Goal: Task Accomplishment & Management: Use online tool/utility

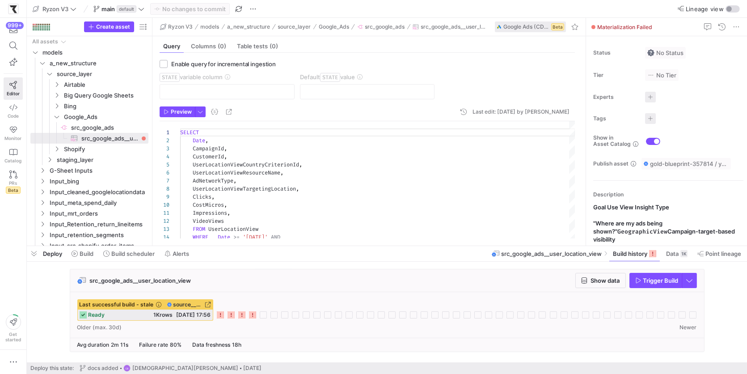
scroll to position [80, 0]
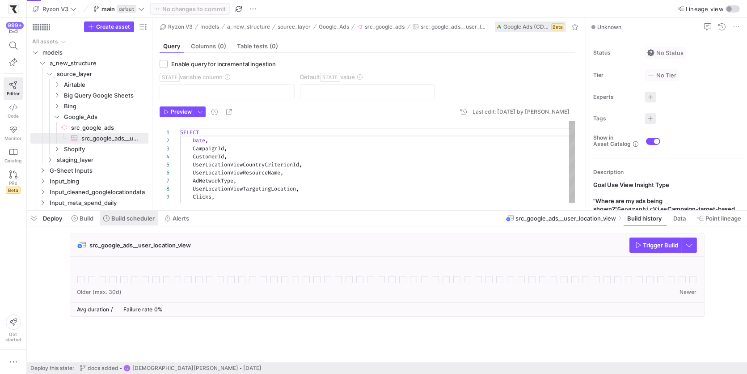
scroll to position [80, 0]
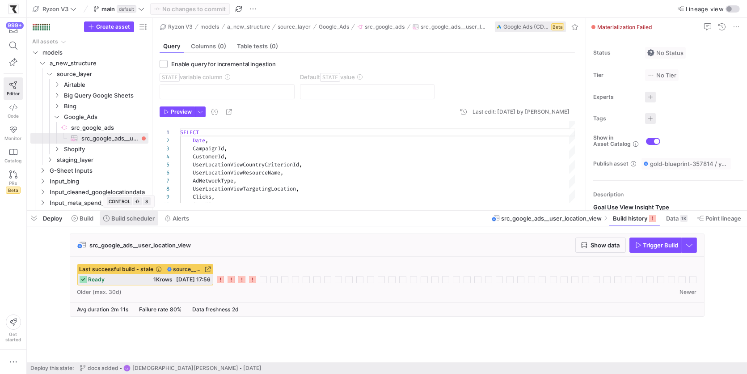
click at [125, 221] on span "Build scheduler" at bounding box center [132, 217] width 43 height 7
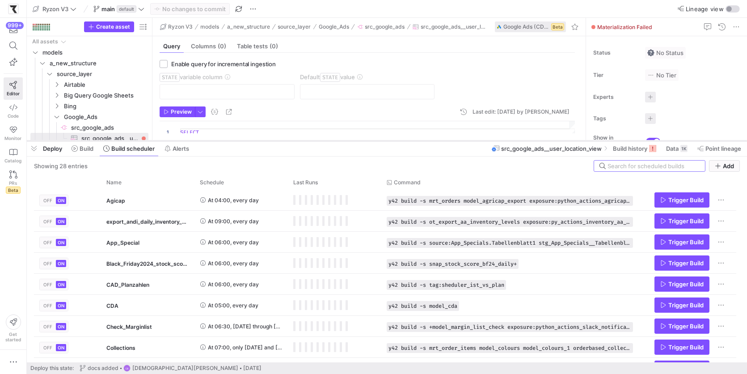
drag, startPoint x: 233, startPoint y: 210, endPoint x: 234, endPoint y: 132, distance: 78.2
click at [233, 139] on div at bounding box center [387, 141] width 720 height 4
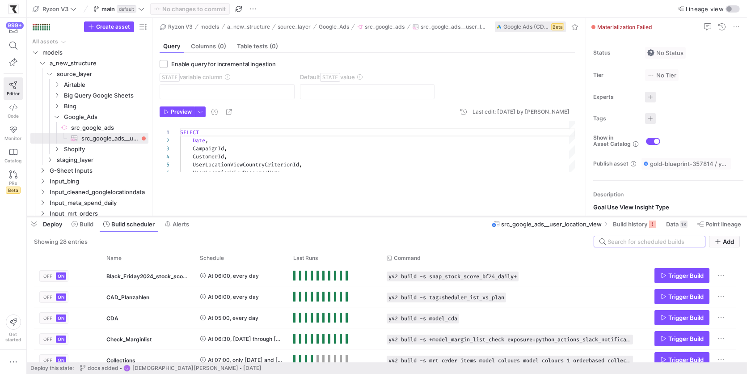
drag, startPoint x: 313, startPoint y: 133, endPoint x: 311, endPoint y: 216, distance: 83.1
click at [311, 216] on div at bounding box center [387, 216] width 720 height 4
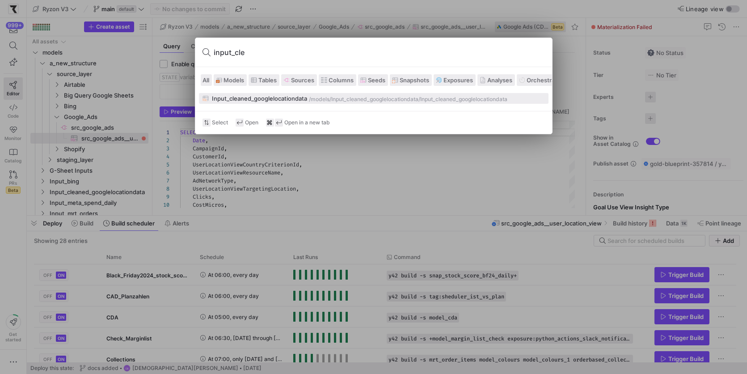
type input "input_cle"
click at [251, 97] on div "Input_cleaned_googlelocationdata" at bounding box center [259, 98] width 95 height 7
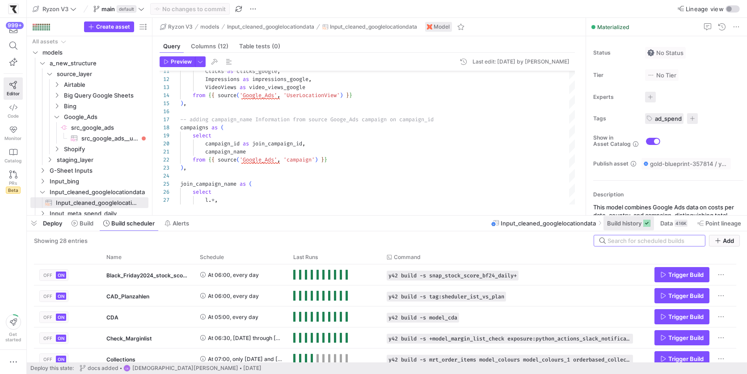
click at [619, 225] on span "Build history" at bounding box center [624, 222] width 34 height 7
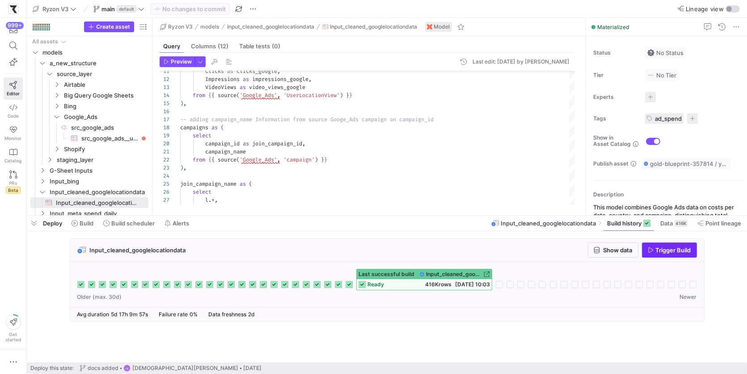
click at [663, 246] on span "Trigger Build" at bounding box center [673, 249] width 35 height 7
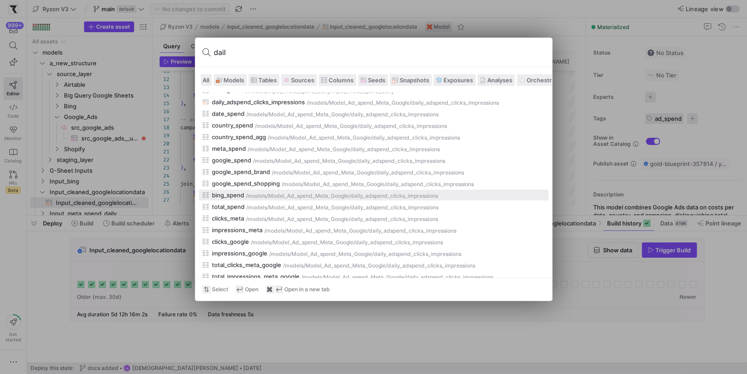
scroll to position [106, 0]
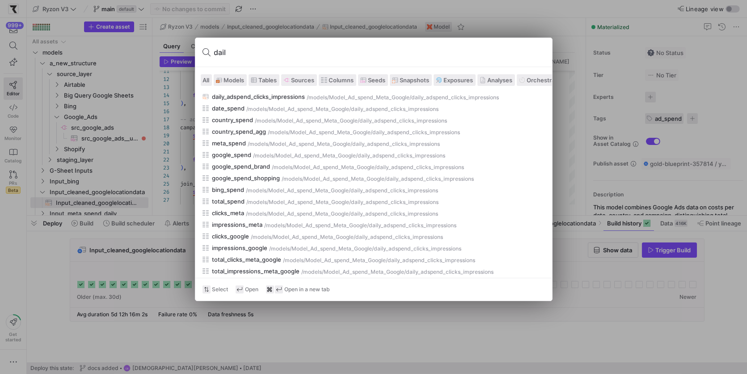
type input "dail"
click at [234, 80] on span "Models" at bounding box center [234, 79] width 21 height 7
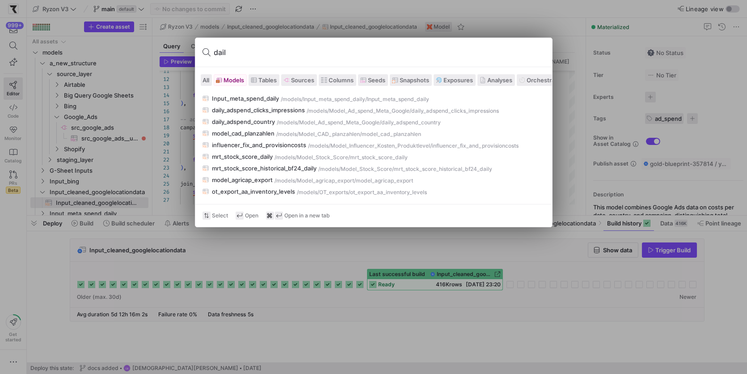
scroll to position [0, 0]
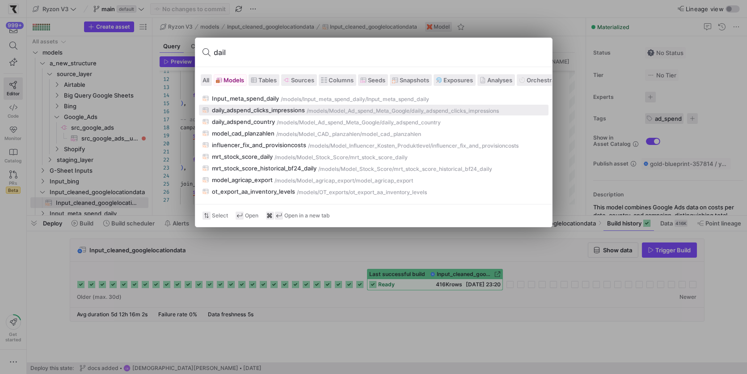
click at [273, 108] on div "daily_adspend_clicks_impressions" at bounding box center [258, 109] width 93 height 7
type textarea "{{ config(materialized='table') }} {#Goal: Per Day and country one row (no cust…"
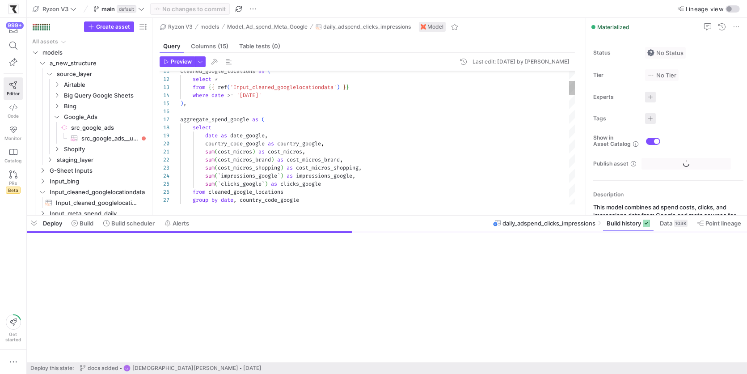
scroll to position [121, 0]
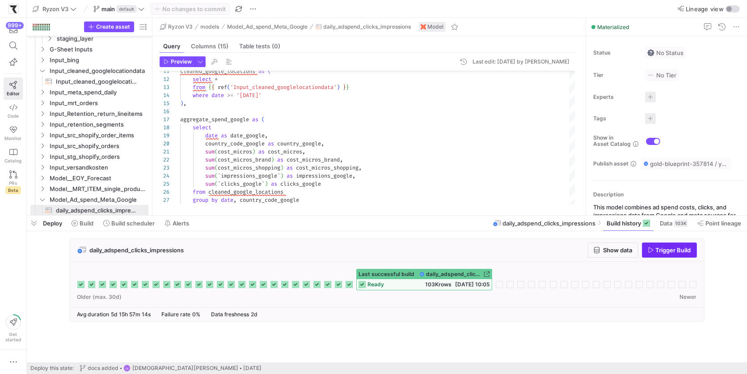
click at [647, 252] on span "button" at bounding box center [669, 250] width 54 height 14
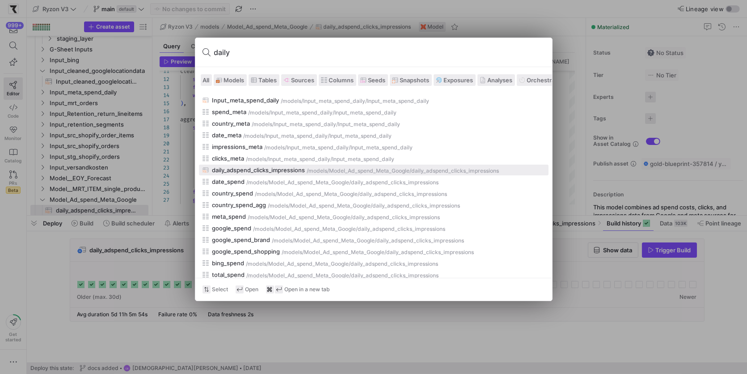
scroll to position [33, 0]
type input "daily"
click at [233, 76] on span "Models" at bounding box center [234, 79] width 21 height 7
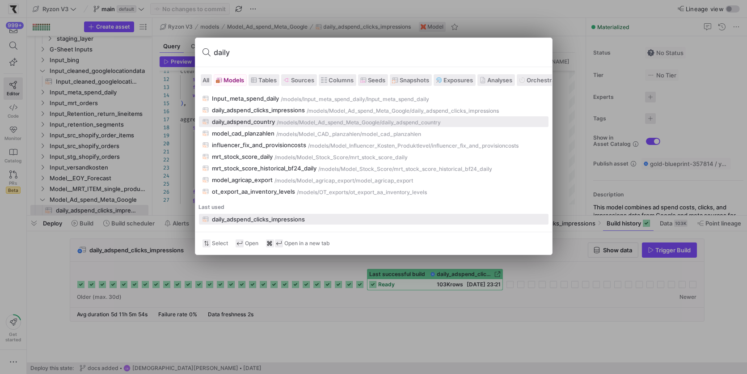
click at [240, 123] on div "daily_adspend_country" at bounding box center [243, 121] width 63 height 7
type textarea "{{ config(materialized='table') }} {#Goal: Per Day and country one row --> Ad S…"
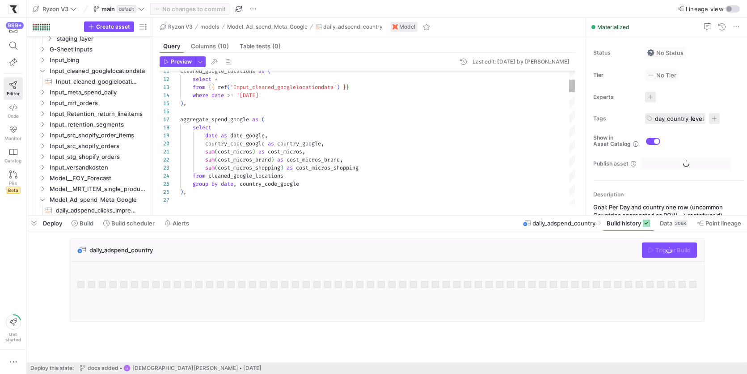
scroll to position [132, 0]
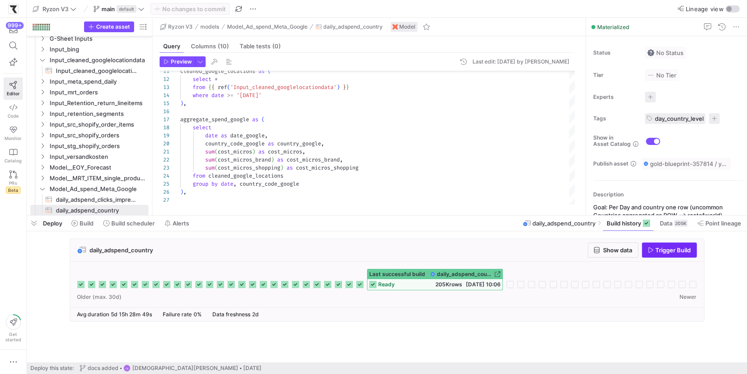
click at [644, 245] on span "button" at bounding box center [669, 250] width 54 height 14
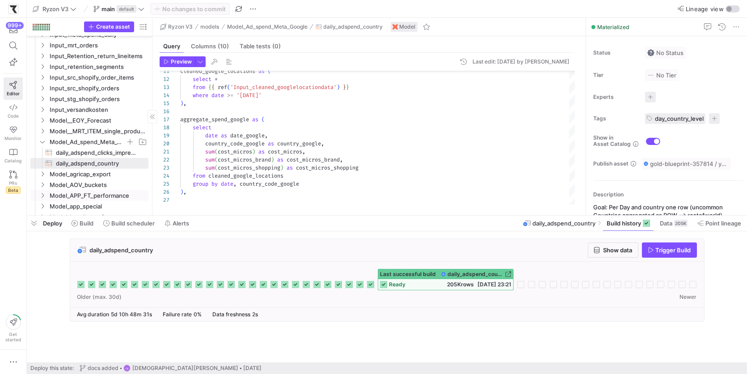
scroll to position [180, 0]
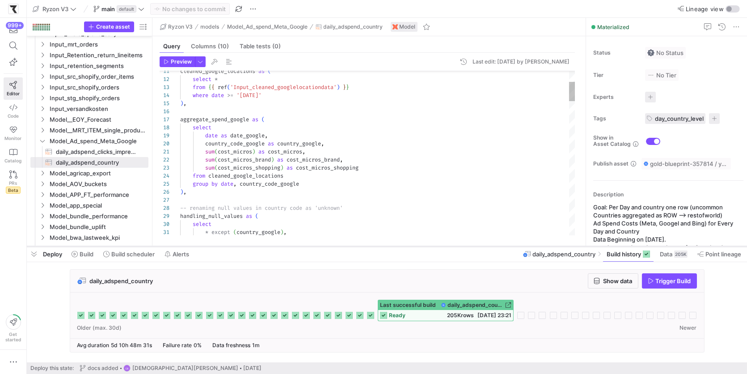
drag, startPoint x: 219, startPoint y: 216, endPoint x: 218, endPoint y: 246, distance: 30.4
click at [217, 247] on div at bounding box center [387, 246] width 720 height 4
click at [141, 254] on span "Build scheduler" at bounding box center [132, 253] width 43 height 7
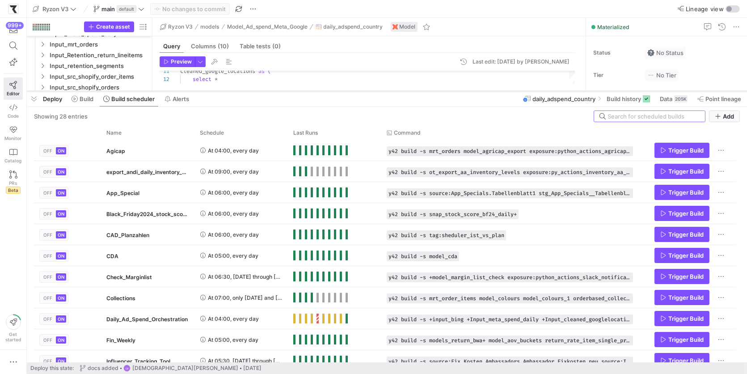
drag, startPoint x: 235, startPoint y: 248, endPoint x: 257, endPoint y: 87, distance: 162.5
click at [257, 89] on div at bounding box center [387, 91] width 720 height 4
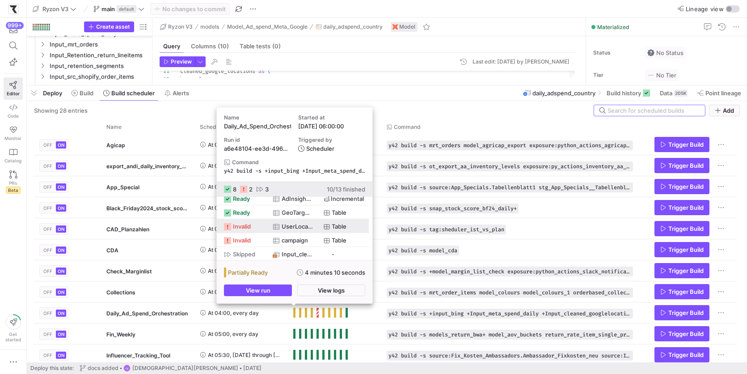
scroll to position [115, 0]
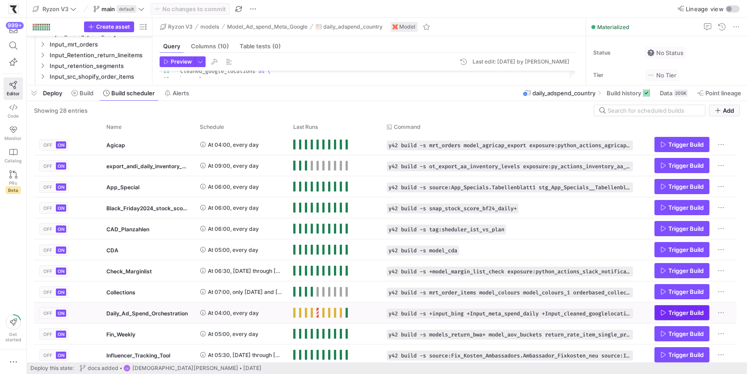
click at [663, 316] on span "Press SPACE to select this row." at bounding box center [682, 312] width 54 height 14
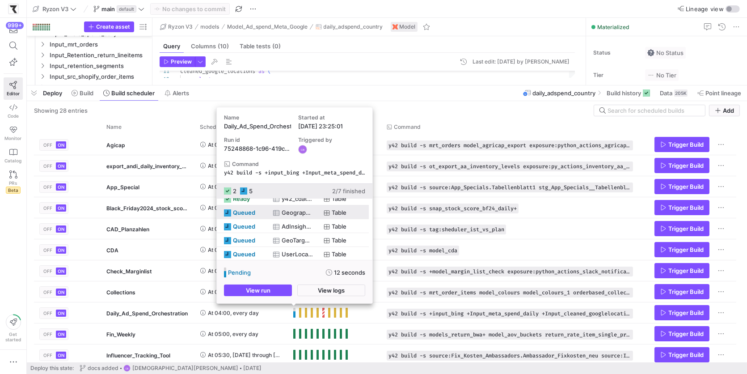
scroll to position [25, 0]
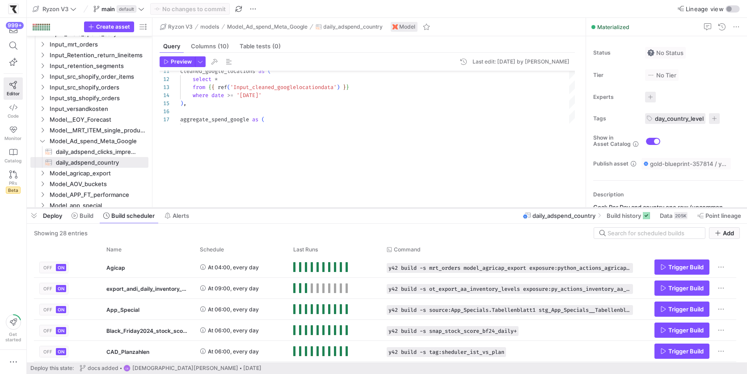
drag, startPoint x: 412, startPoint y: 86, endPoint x: 429, endPoint y: 211, distance: 126.3
click at [431, 210] on div at bounding box center [387, 208] width 720 height 4
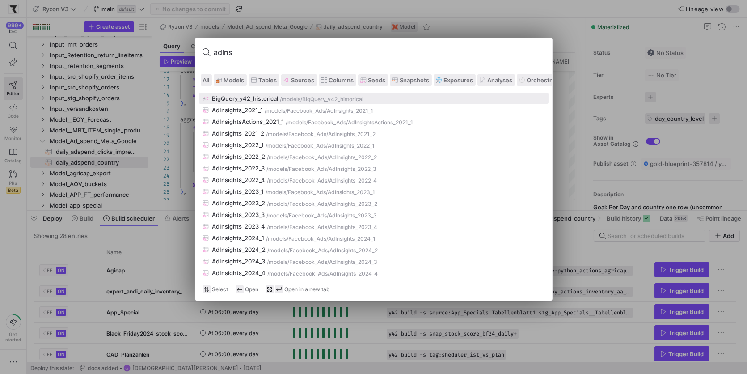
type input "adins"
click at [227, 79] on span "Models" at bounding box center [234, 79] width 21 height 7
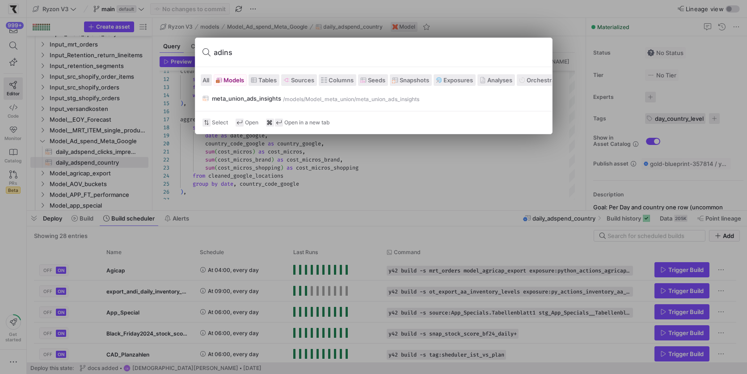
drag, startPoint x: 241, startPoint y: 56, endPoint x: 212, endPoint y: 56, distance: 29.0
click at [212, 56] on div "adins" at bounding box center [373, 52] width 357 height 29
click at [231, 80] on span "Models" at bounding box center [234, 79] width 21 height 7
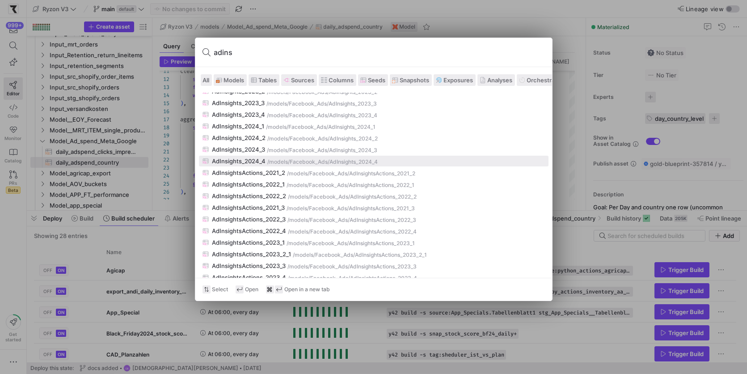
scroll to position [126, 0]
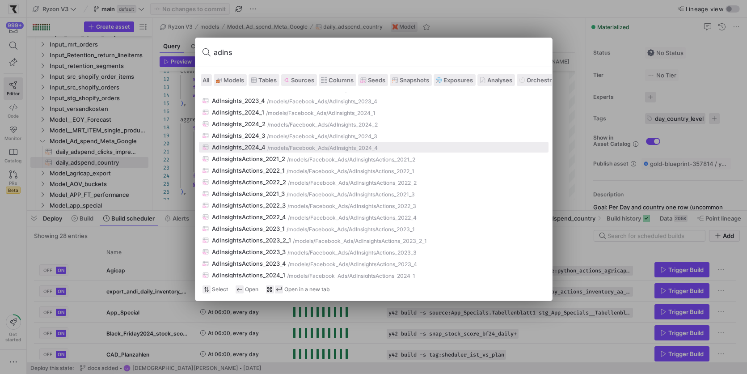
click at [269, 148] on div "/models/" at bounding box center [279, 148] width 22 height 6
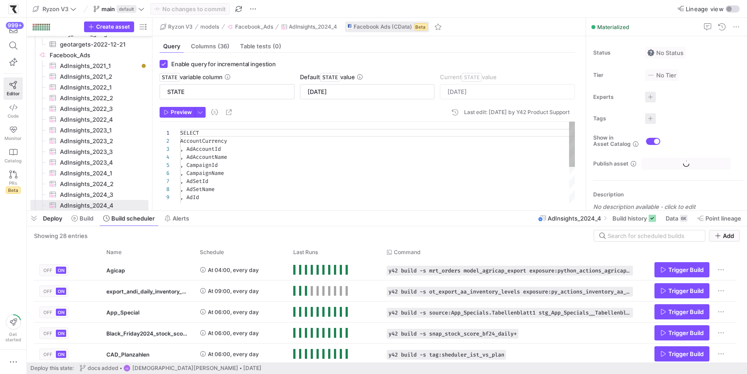
scroll to position [80, 0]
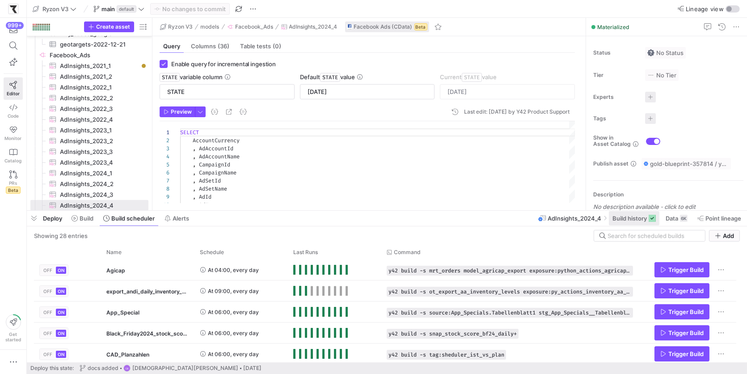
click at [626, 218] on span "Build history" at bounding box center [629, 217] width 34 height 7
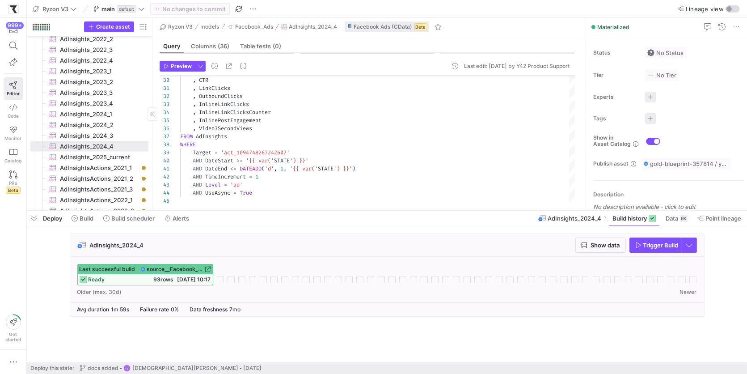
scroll to position [1590, 0]
click at [118, 160] on span "AdInsights_2025_current​​​​​​​​​" at bounding box center [99, 156] width 78 height 10
type input "01.01.2025"
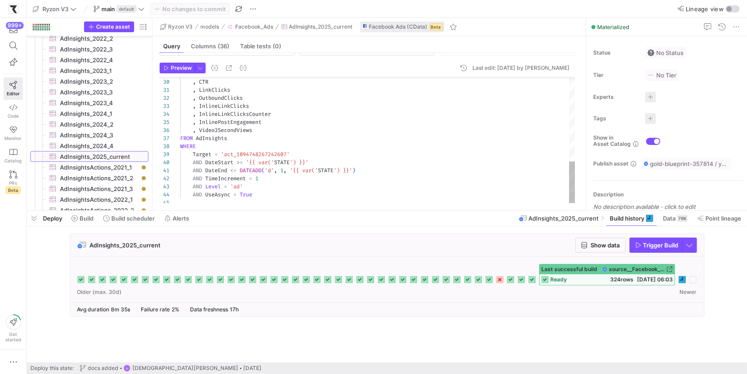
scroll to position [46, 0]
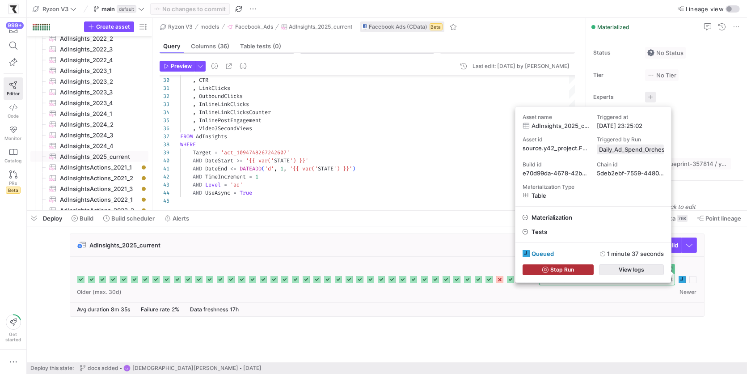
click at [660, 271] on span "button" at bounding box center [631, 270] width 64 height 10
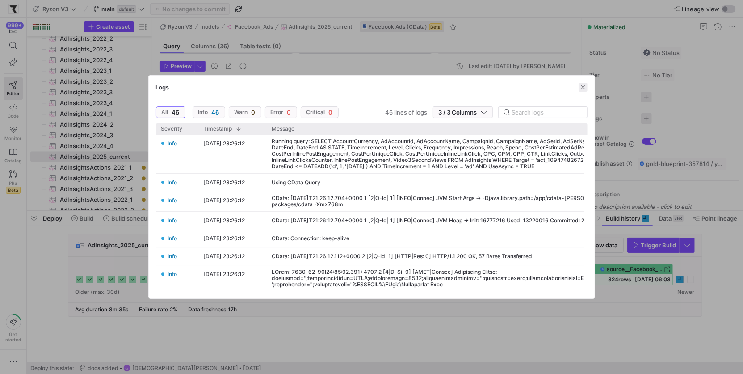
click at [584, 88] on span "button" at bounding box center [583, 87] width 9 height 9
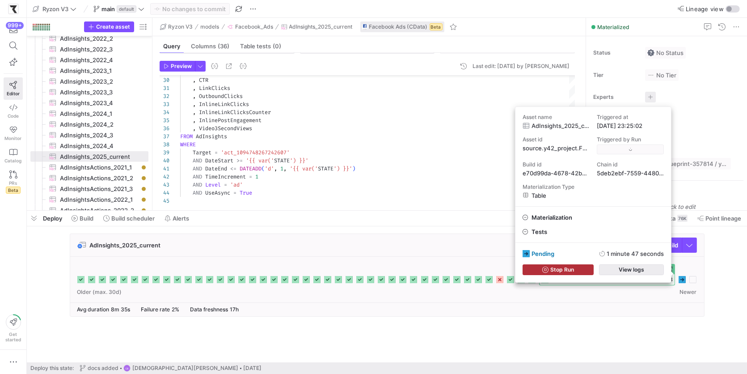
click at [637, 271] on span "View logs" at bounding box center [630, 269] width 25 height 6
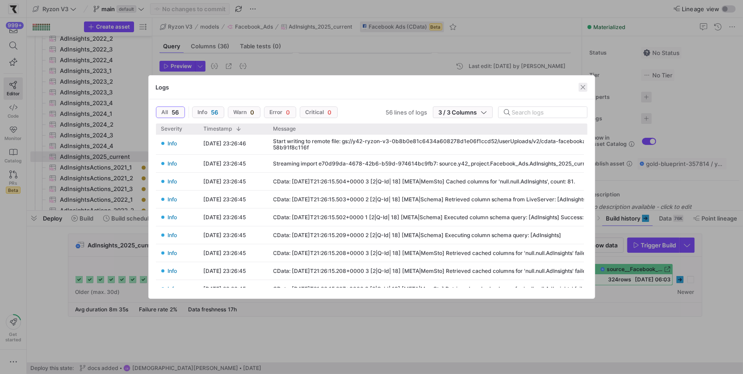
click at [583, 88] on span "button" at bounding box center [583, 87] width 9 height 9
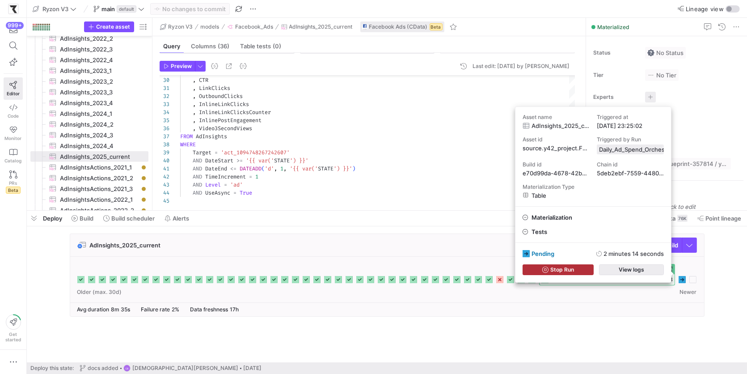
click at [650, 267] on span "button" at bounding box center [631, 270] width 64 height 10
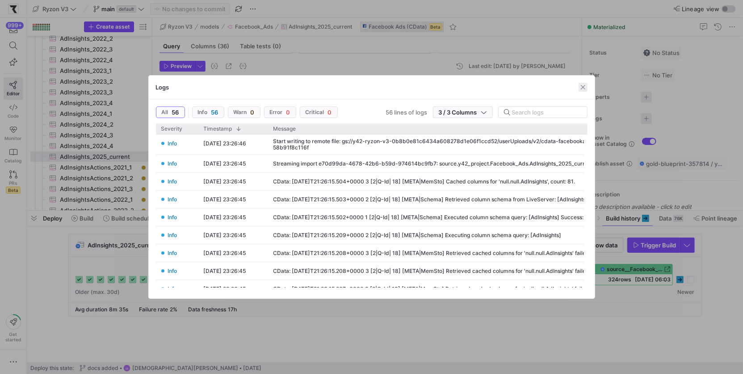
click at [584, 86] on span "button" at bounding box center [583, 87] width 9 height 9
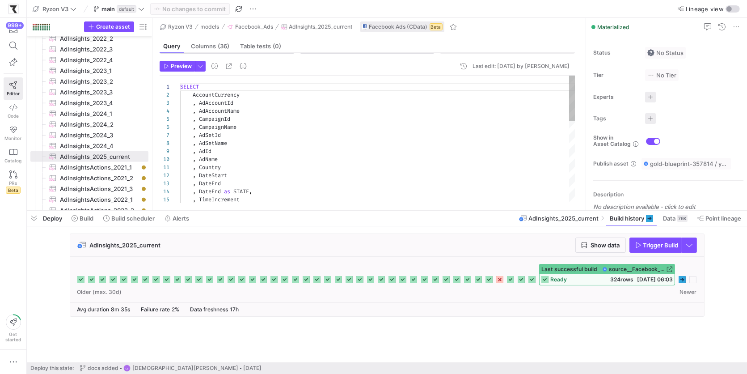
scroll to position [0, 0]
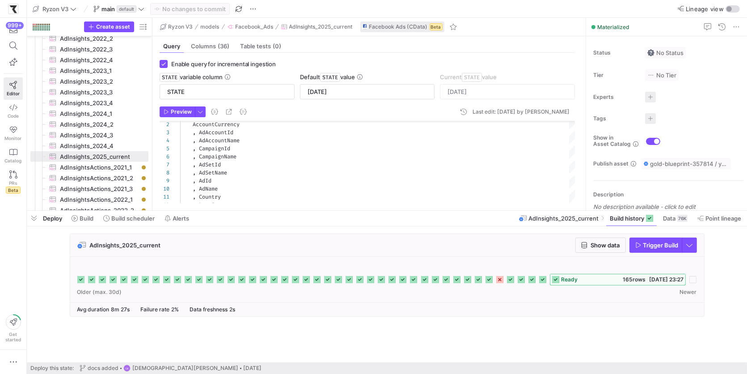
type input "2025-08-24"
click at [240, 181] on div ", Level , TimeIncrement , DateEnd as STATE , , DateEnd , DateStart , Country , …" at bounding box center [377, 289] width 395 height 369
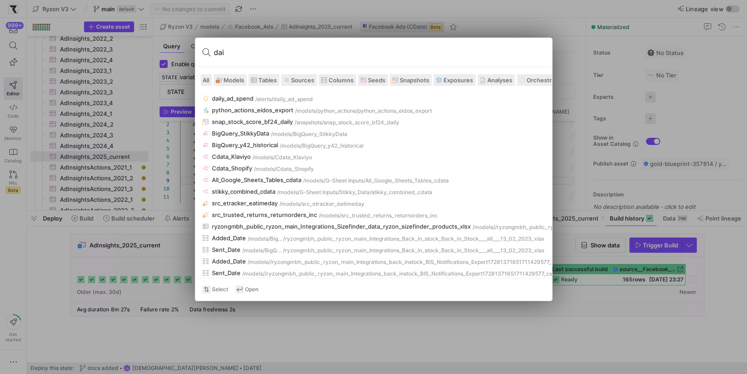
type input "dail"
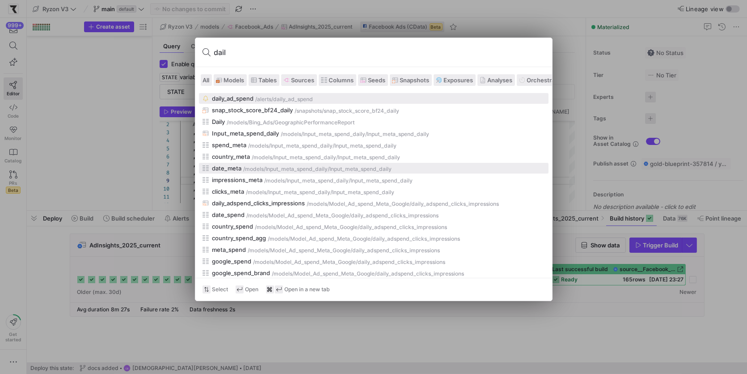
scroll to position [64, 32]
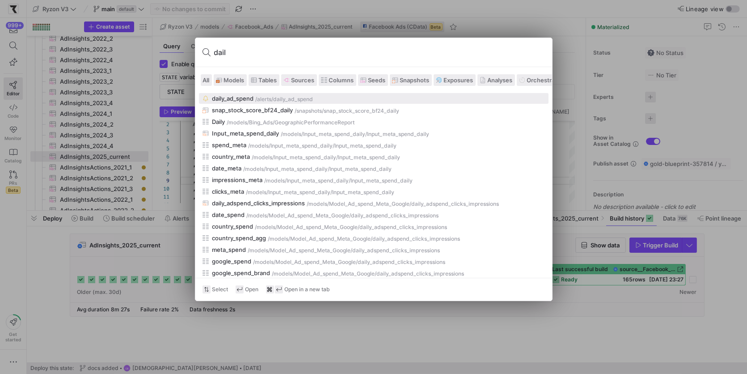
type input "dail"
click at [228, 77] on span "Models" at bounding box center [234, 79] width 21 height 7
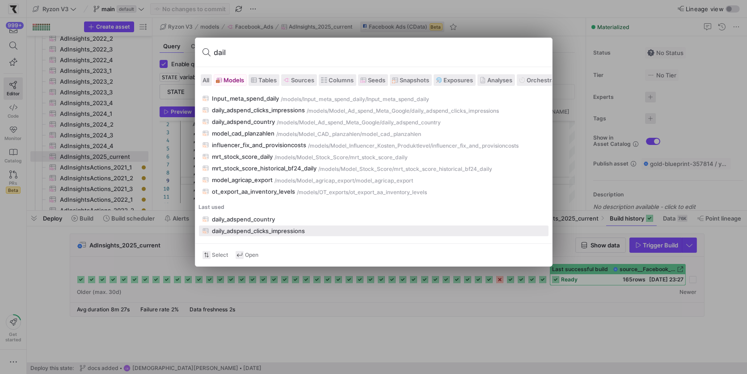
click at [248, 229] on div "daily_adspend_clicks_impressions" at bounding box center [258, 230] width 93 height 7
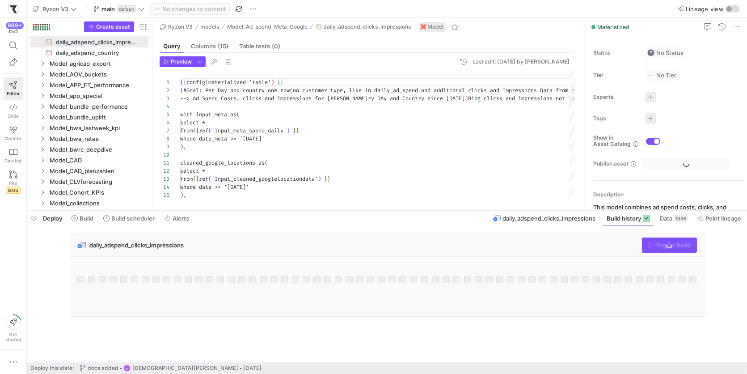
scroll to position [80, 0]
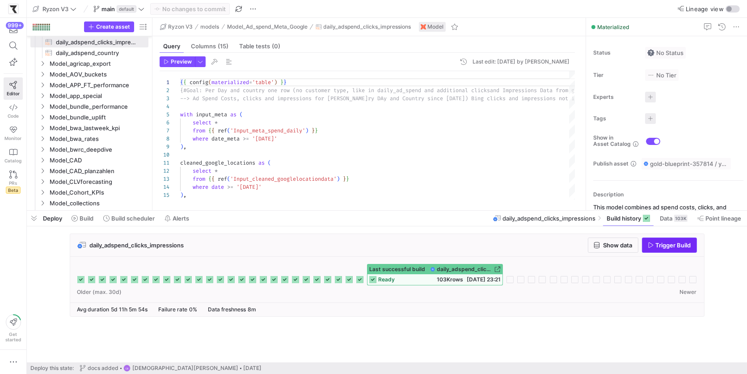
click at [647, 247] on icon "button" at bounding box center [650, 245] width 6 height 6
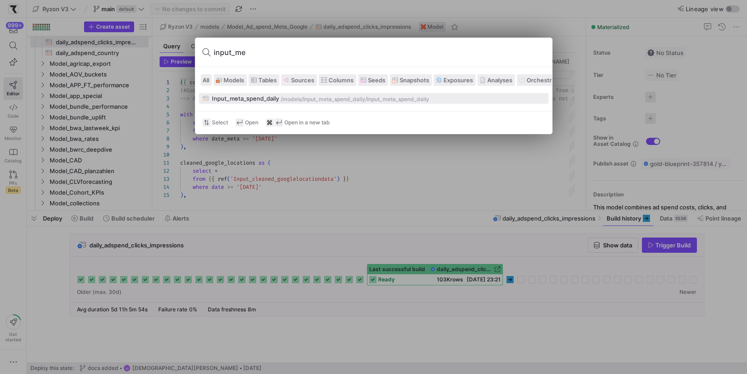
type input "input_me"
click at [282, 97] on div "/models/" at bounding box center [292, 99] width 22 height 6
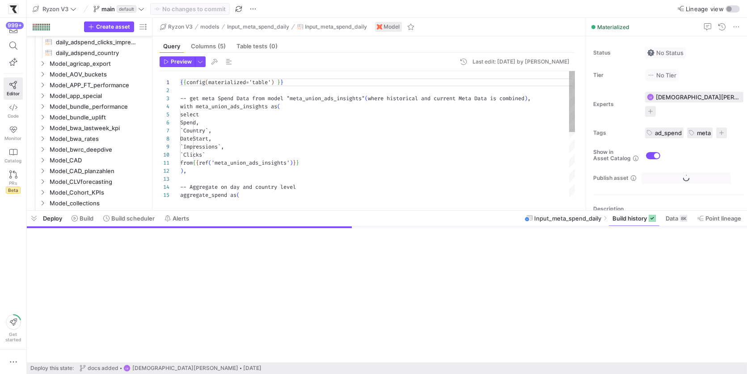
scroll to position [182, 0]
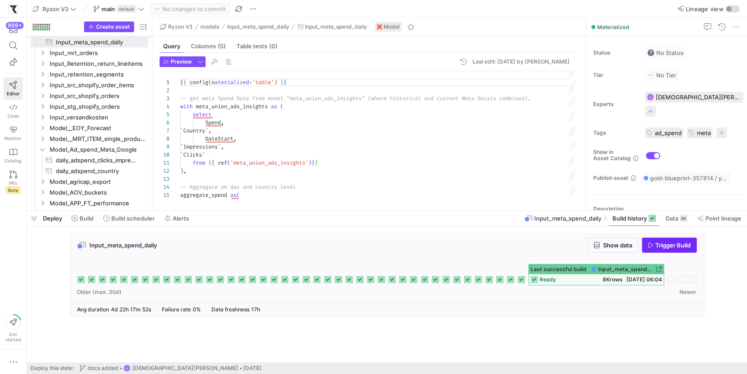
click at [649, 246] on icon "button" at bounding box center [650, 245] width 6 height 6
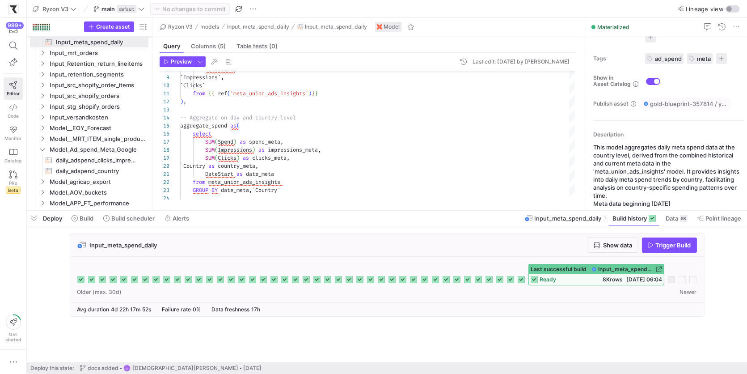
scroll to position [63, 0]
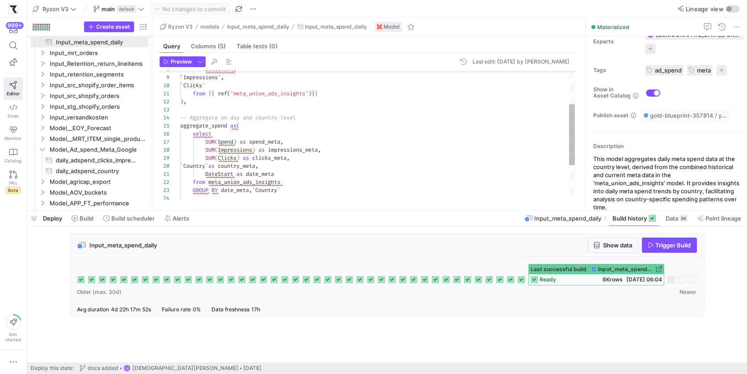
type textarea "DateStart as date_meta from meta_union_ads_insights GROUP BY date_meta, `Countr…"
click at [438, 190] on div "select aggregate_spend as ( -- Aggregate on day and country level ) , from { { …" at bounding box center [377, 138] width 395 height 273
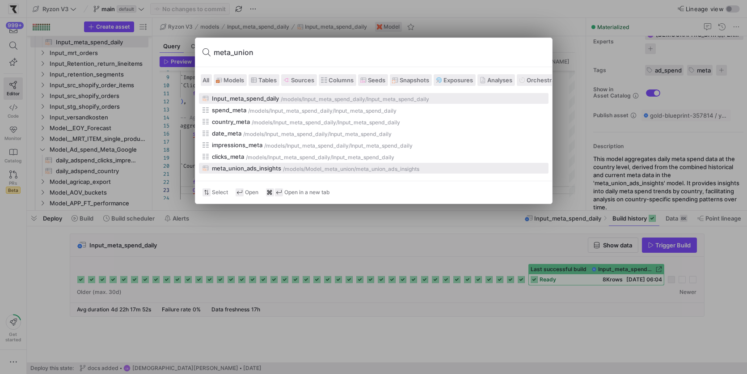
type input "meta_union"
click at [260, 165] on div "meta_union_ads_insights" at bounding box center [246, 167] width 69 height 7
type textarea "{{ config(materialized='table') }} with ------------------------------ raw hist…"
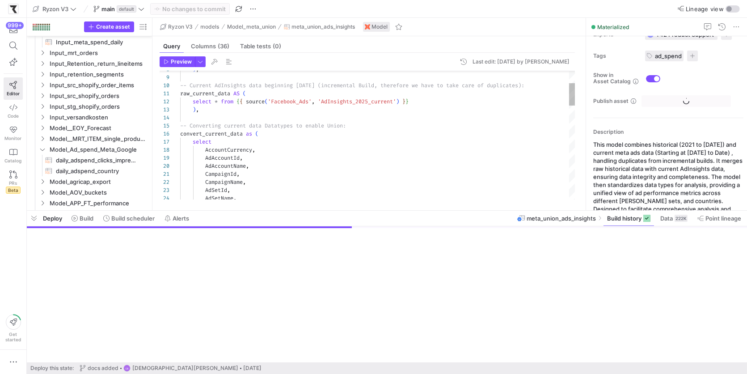
scroll to position [437, 0]
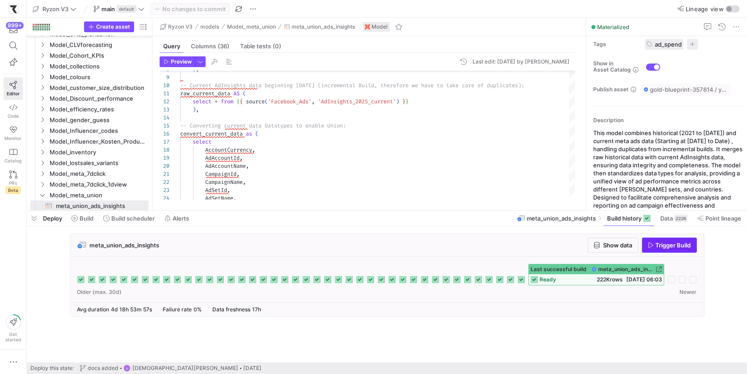
click at [656, 247] on span "Trigger Build" at bounding box center [673, 244] width 35 height 7
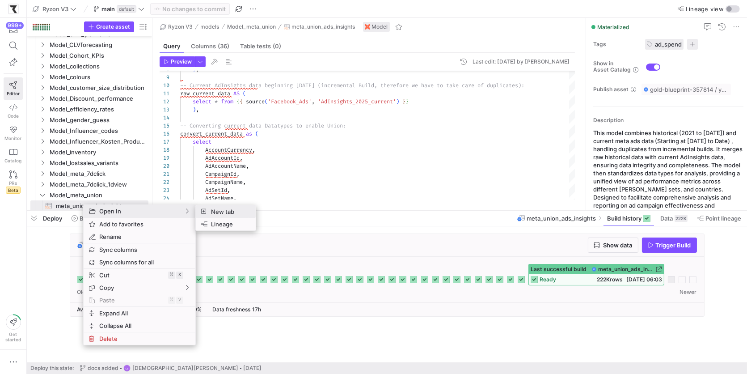
click at [236, 216] on span "New tab" at bounding box center [227, 211] width 41 height 13
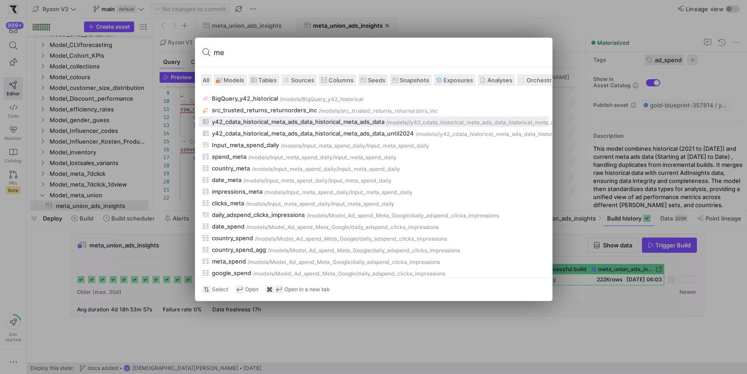
type input "m"
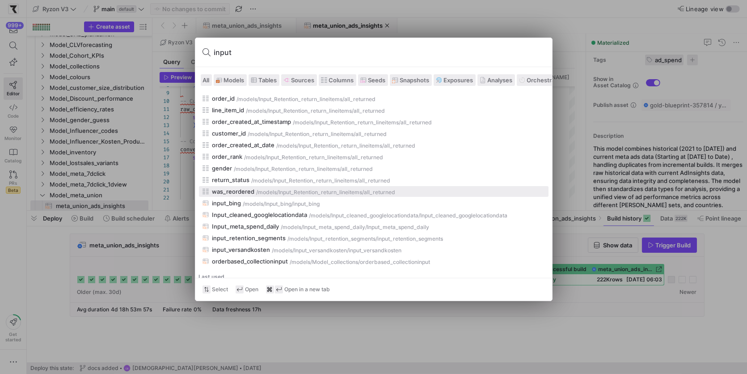
scroll to position [17, 0]
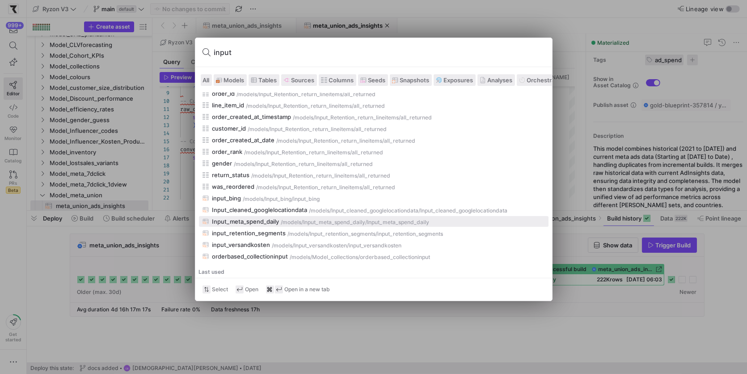
type input "input"
click at [296, 221] on div "/models/" at bounding box center [292, 222] width 22 height 6
type textarea "{{ config(materialized='table') }} -- get meta Spend Data from model "meta_unio…"
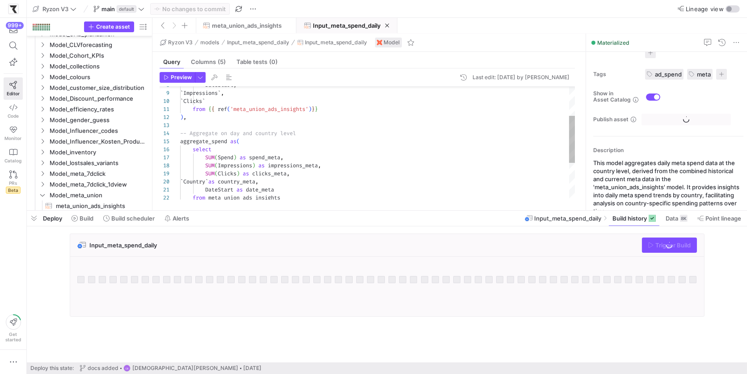
scroll to position [182, 0]
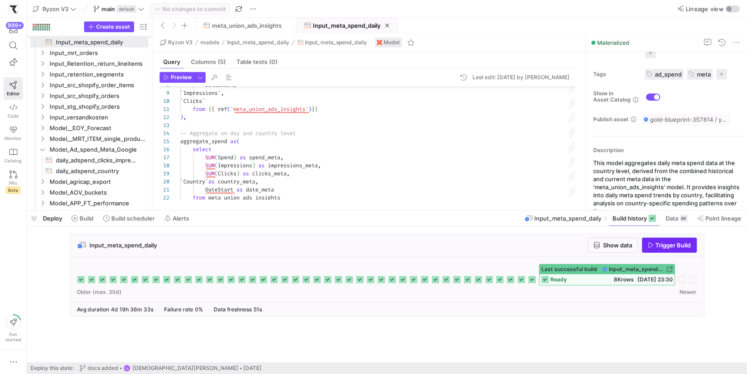
click at [664, 246] on span "Trigger Build" at bounding box center [673, 244] width 35 height 7
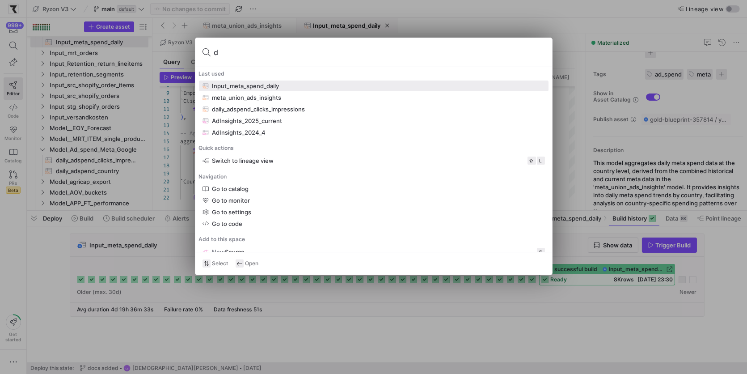
type input "dai"
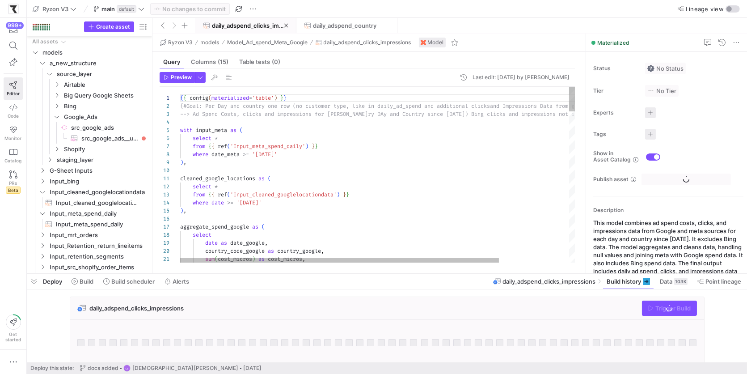
scroll to position [31, 0]
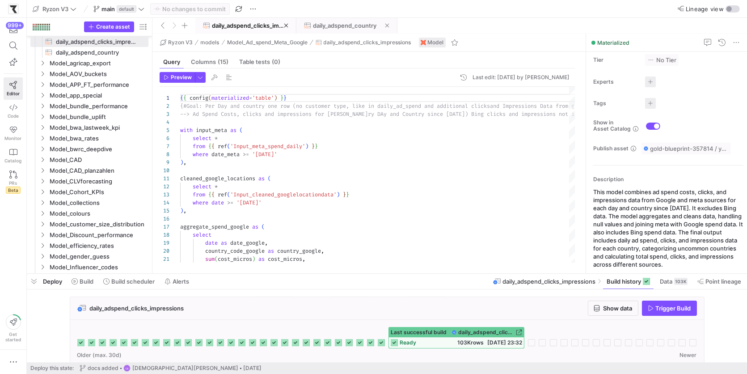
click at [327, 25] on span "daily_adspend_country" at bounding box center [344, 25] width 63 height 7
type textarea "{{ config(materialized='table') }} {#Goal: Per Day and country one row --> Ad S…"
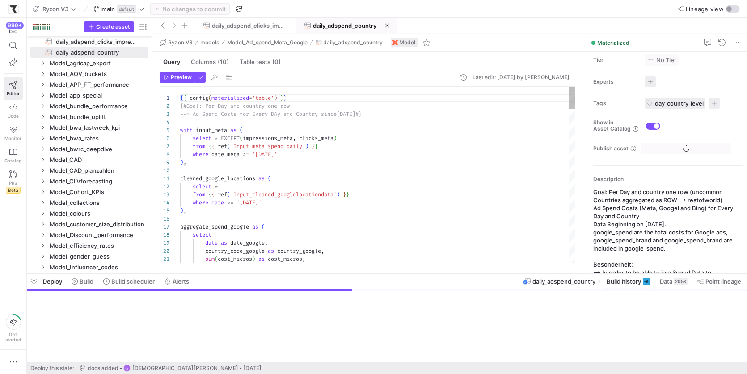
scroll to position [39, 0]
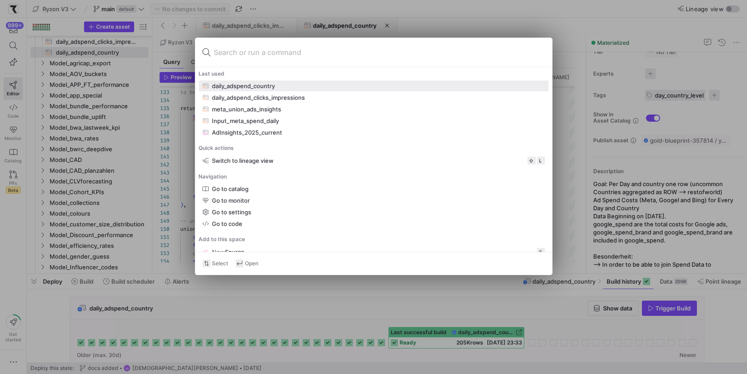
click at [730, 284] on div at bounding box center [373, 187] width 747 height 374
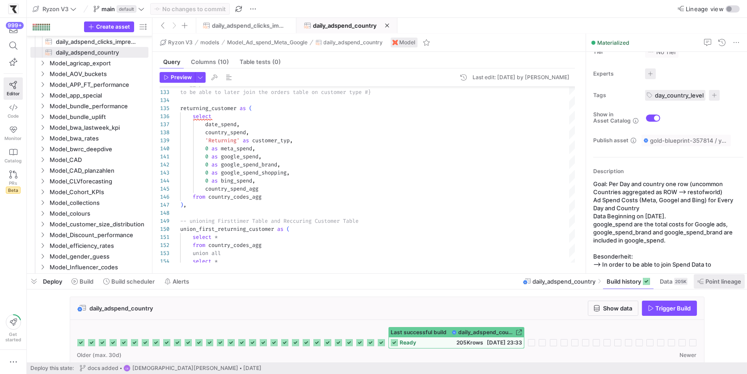
click at [719, 278] on span "Point lineage" at bounding box center [723, 280] width 36 height 7
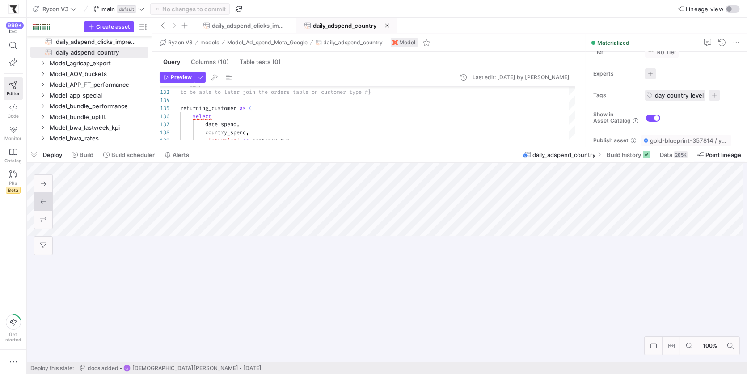
scroll to position [74, 0]
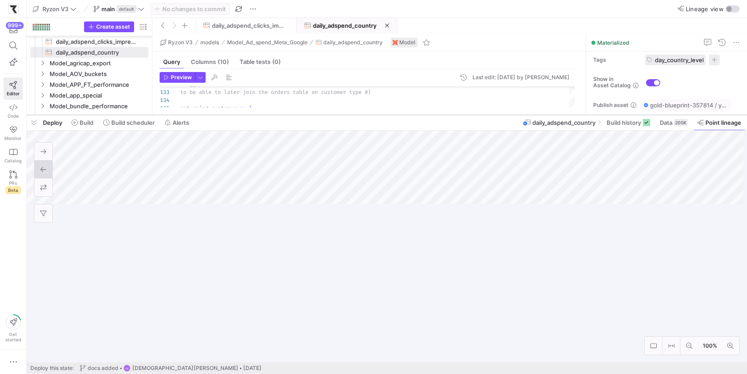
drag, startPoint x: 412, startPoint y: 272, endPoint x: 436, endPoint y: 89, distance: 184.7
click at [436, 113] on div at bounding box center [387, 115] width 720 height 4
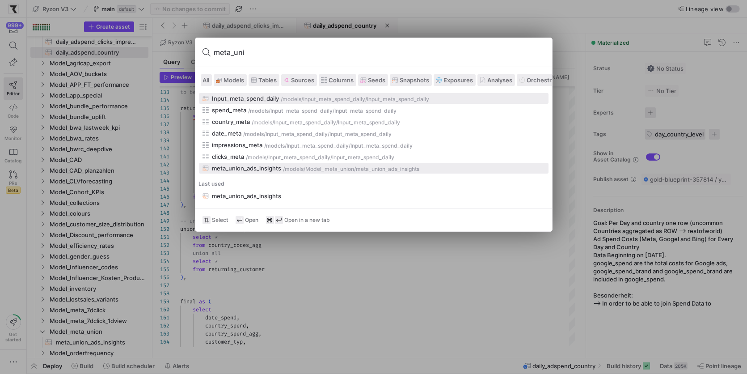
type input "meta_uni"
click at [270, 169] on div "meta_union_ads_insights" at bounding box center [246, 167] width 69 height 7
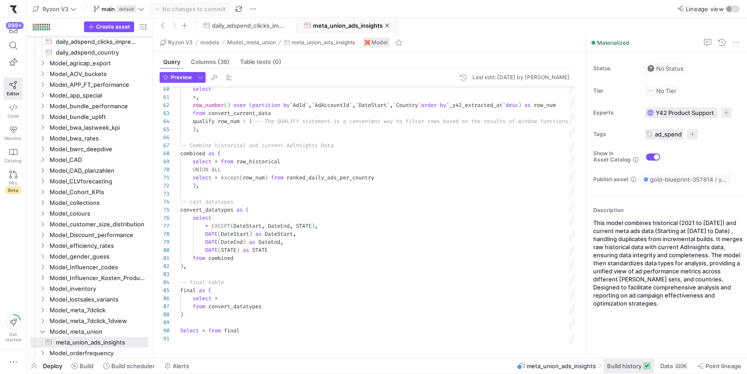
click at [627, 362] on span "Build history" at bounding box center [624, 365] width 34 height 7
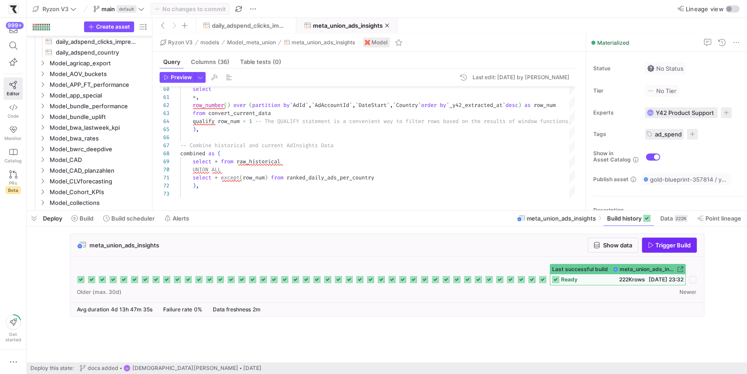
click at [655, 249] on span "button" at bounding box center [669, 245] width 54 height 14
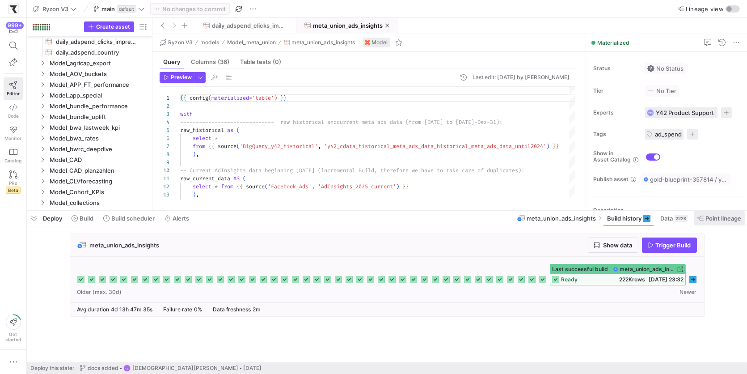
click at [718, 218] on span "Point lineage" at bounding box center [723, 217] width 36 height 7
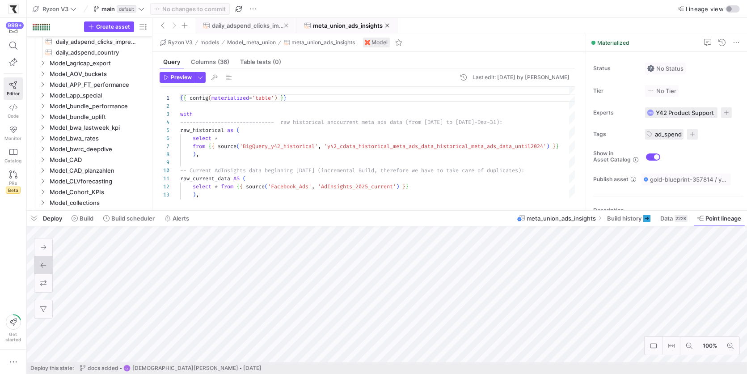
click at [263, 24] on span "daily_adspend_clicks_impressions" at bounding box center [248, 25] width 72 height 7
type textarea "{{ config(materialized='table') }} {#Goal: Per Day and country one row (no cust…"
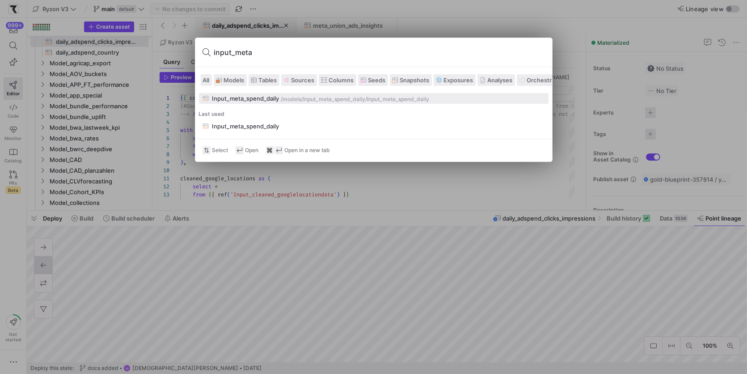
type input "input_meta"
click at [297, 99] on div "/models/" at bounding box center [292, 99] width 22 height 6
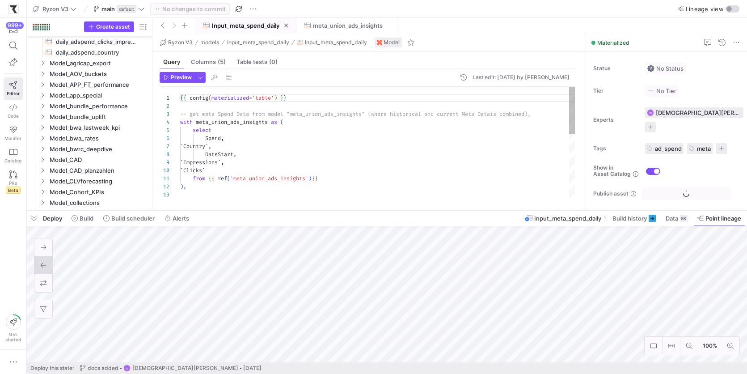
scroll to position [182, 0]
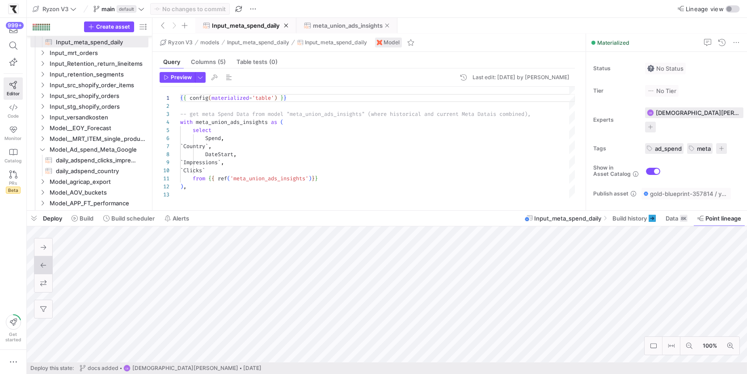
click at [347, 27] on span "meta_union_ads_insights" at bounding box center [348, 25] width 70 height 7
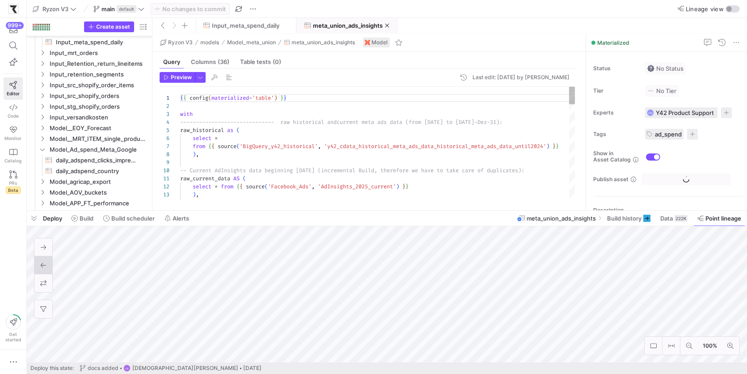
scroll to position [437, 0]
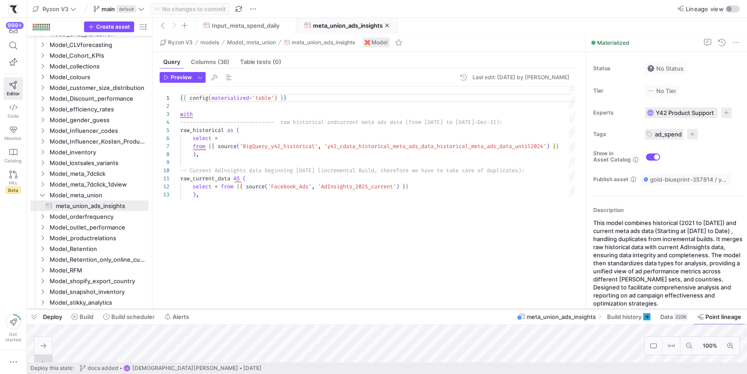
drag, startPoint x: 534, startPoint y: 209, endPoint x: 541, endPoint y: 307, distance: 98.5
click at [541, 307] on div at bounding box center [387, 309] width 720 height 4
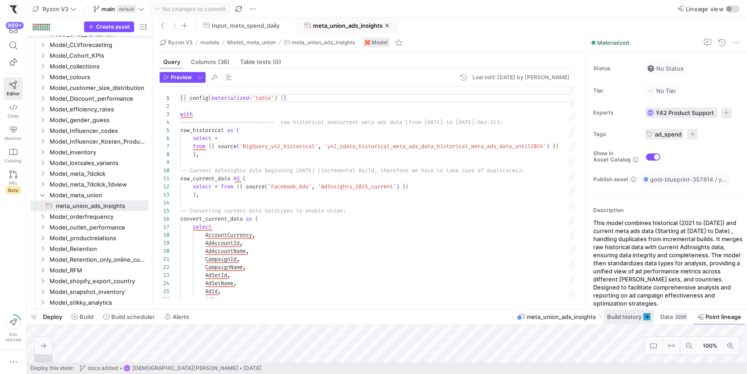
click at [630, 319] on span "Build history" at bounding box center [624, 316] width 34 height 7
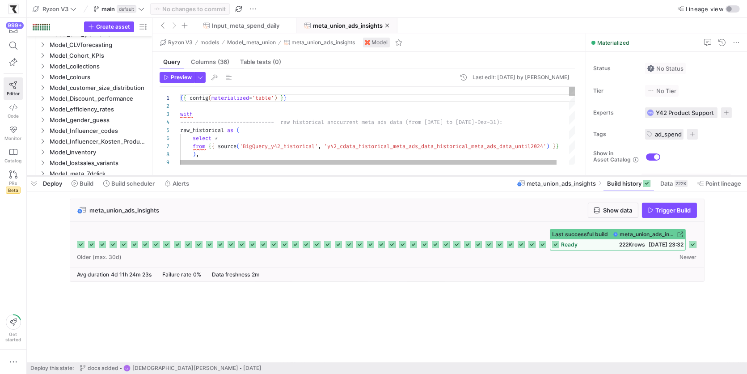
drag, startPoint x: 540, startPoint y: 309, endPoint x: 540, endPoint y: 176, distance: 133.2
click at [540, 176] on div at bounding box center [387, 176] width 720 height 4
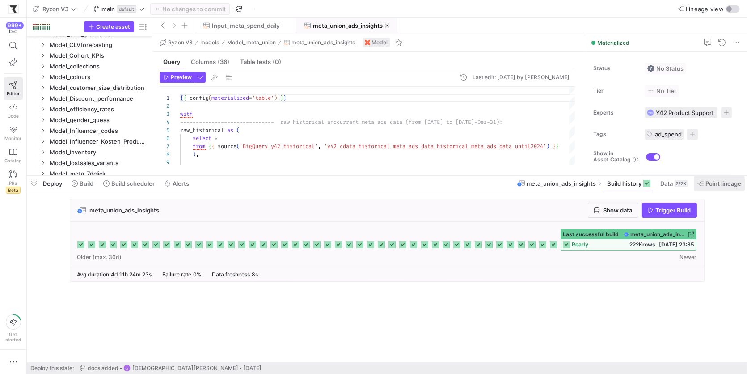
click at [713, 187] on span at bounding box center [719, 183] width 51 height 14
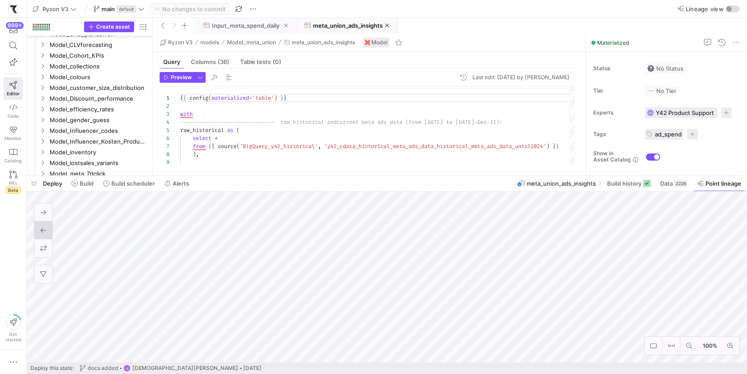
click at [257, 26] on span "Input_meta_spend_daily" at bounding box center [245, 25] width 67 height 7
type textarea "{{ config(materialized='table') }} -- get meta Spend Data from model "meta_unio…"
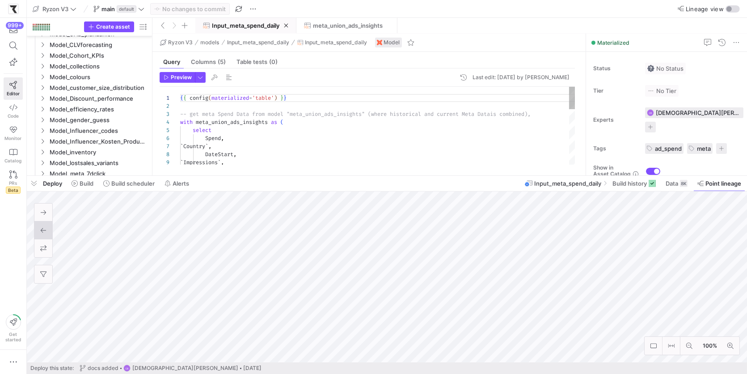
scroll to position [182, 0]
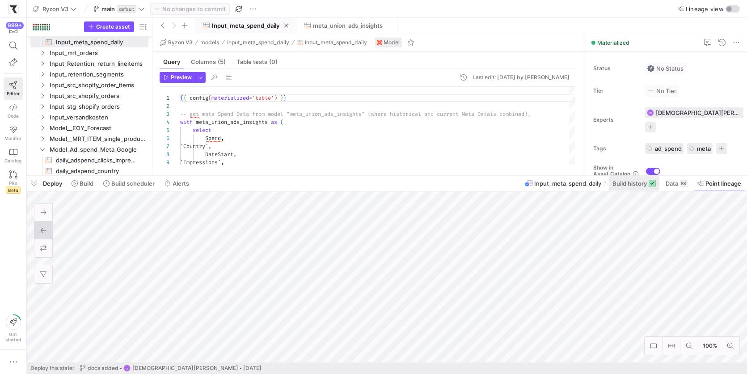
click at [633, 185] on span "Build history" at bounding box center [629, 183] width 34 height 7
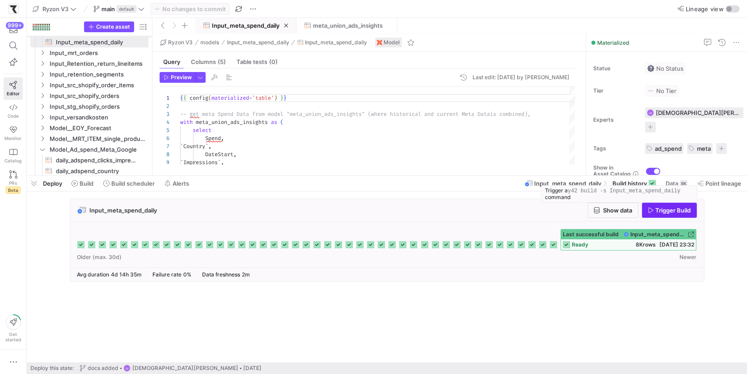
click at [666, 208] on span "Trigger Build" at bounding box center [673, 209] width 35 height 7
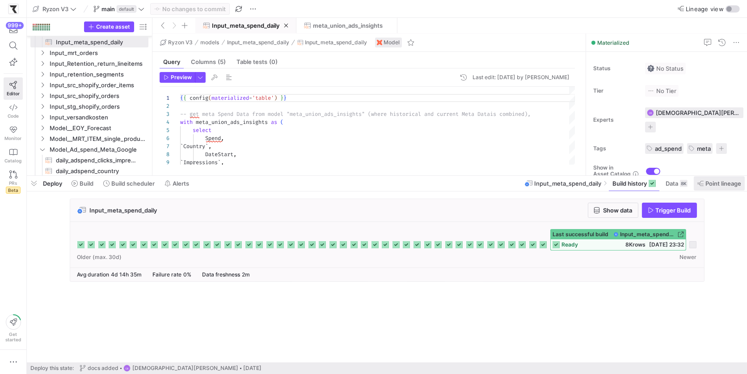
click at [705, 187] on span "Point lineage" at bounding box center [723, 183] width 36 height 7
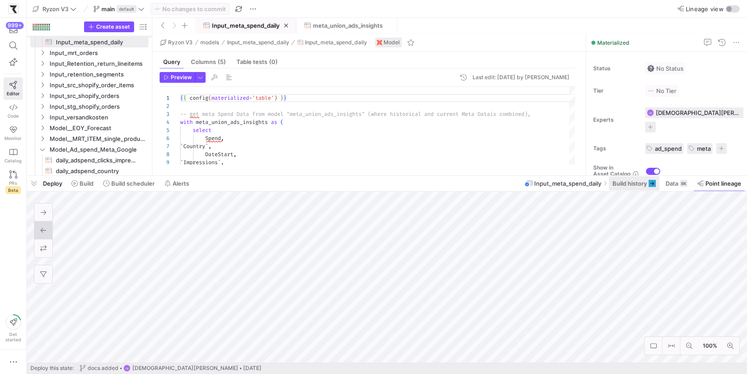
click at [636, 188] on span at bounding box center [634, 183] width 50 height 14
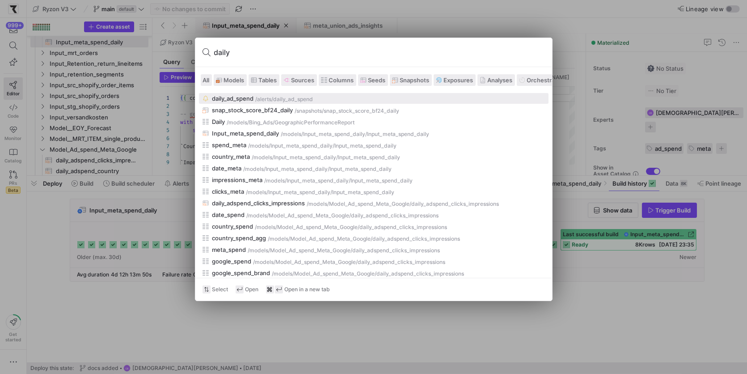
type input "daily"
click at [237, 80] on span "Models" at bounding box center [234, 79] width 21 height 7
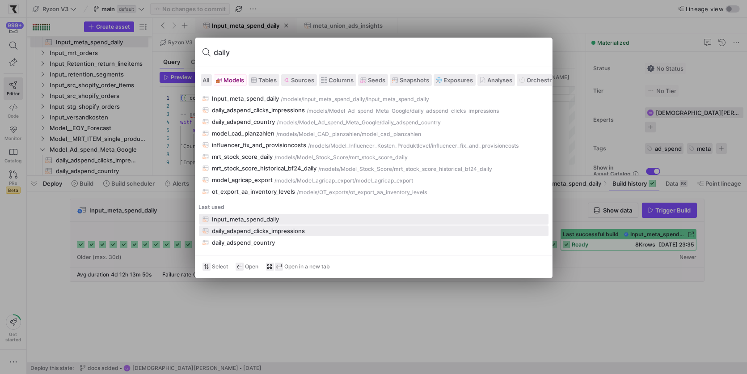
click at [248, 231] on div "daily_adspend_clicks_impressions" at bounding box center [258, 230] width 93 height 7
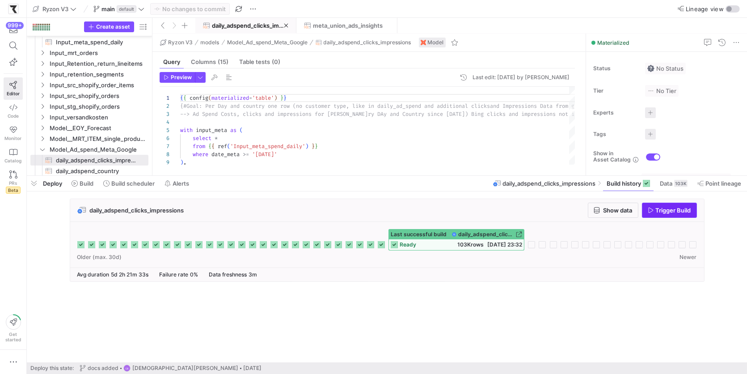
click at [659, 214] on span "button" at bounding box center [669, 210] width 54 height 14
click at [352, 26] on span "meta_union_ads_insights" at bounding box center [348, 25] width 70 height 7
type textarea "{{ config(materialized='table') }} with ------------------------------ raw hist…"
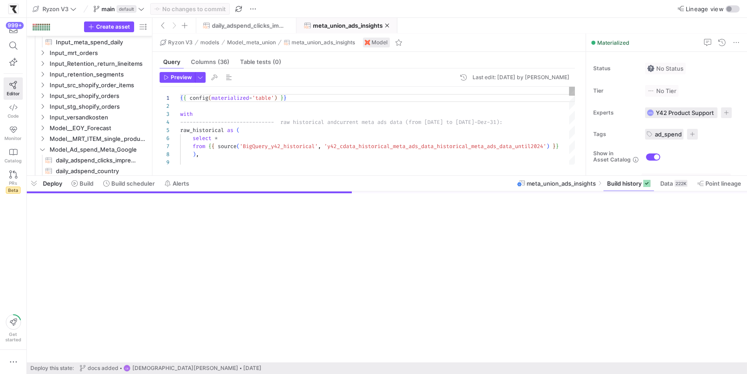
scroll to position [472, 0]
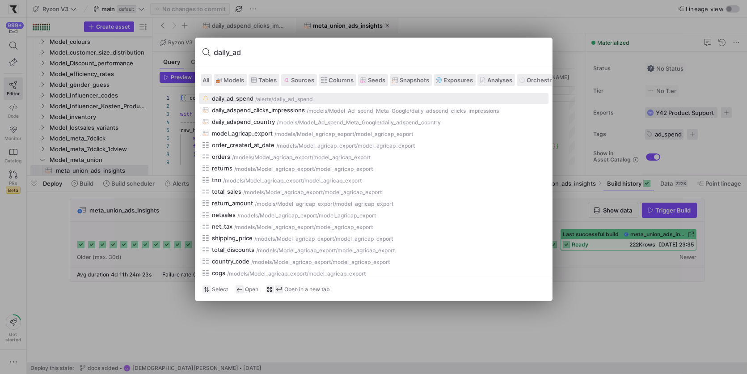
type input "daily_ad"
click at [231, 84] on span at bounding box center [230, 80] width 32 height 11
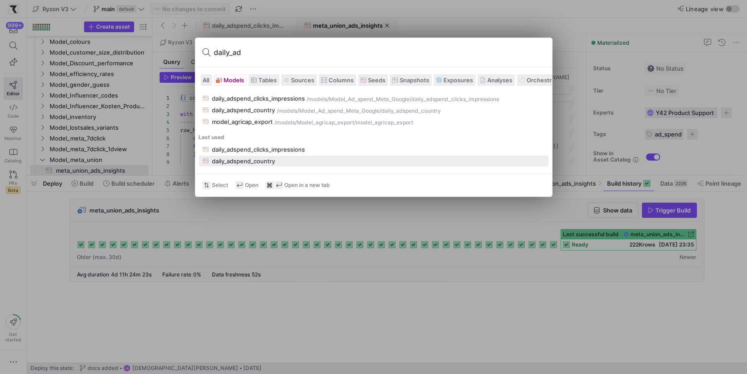
click at [239, 157] on div "daily_adspend_country" at bounding box center [243, 160] width 63 height 7
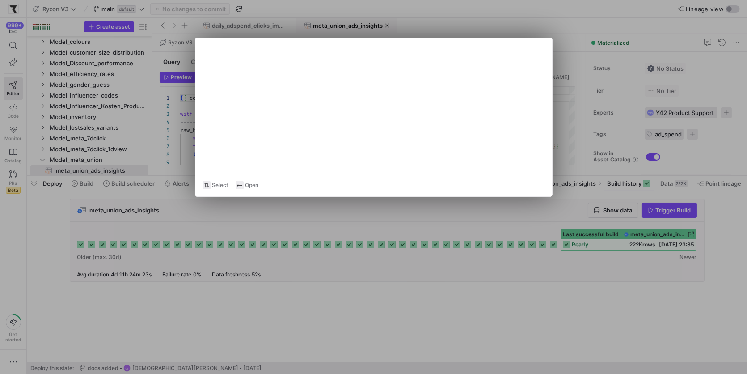
type textarea "{{ config(materialized='table') }} {#Goal: Per Day and country one row --> Ad S…"
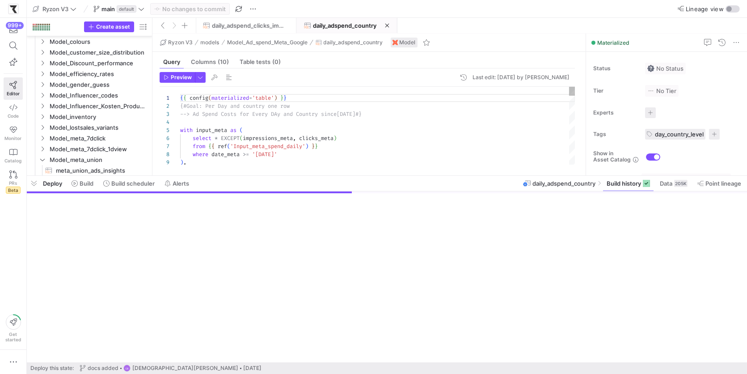
scroll to position [311, 0]
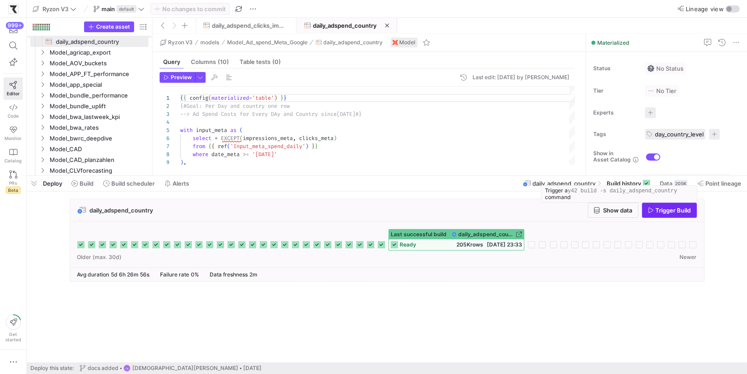
click at [650, 215] on span "button" at bounding box center [669, 210] width 54 height 14
